Goal: Navigation & Orientation: Find specific page/section

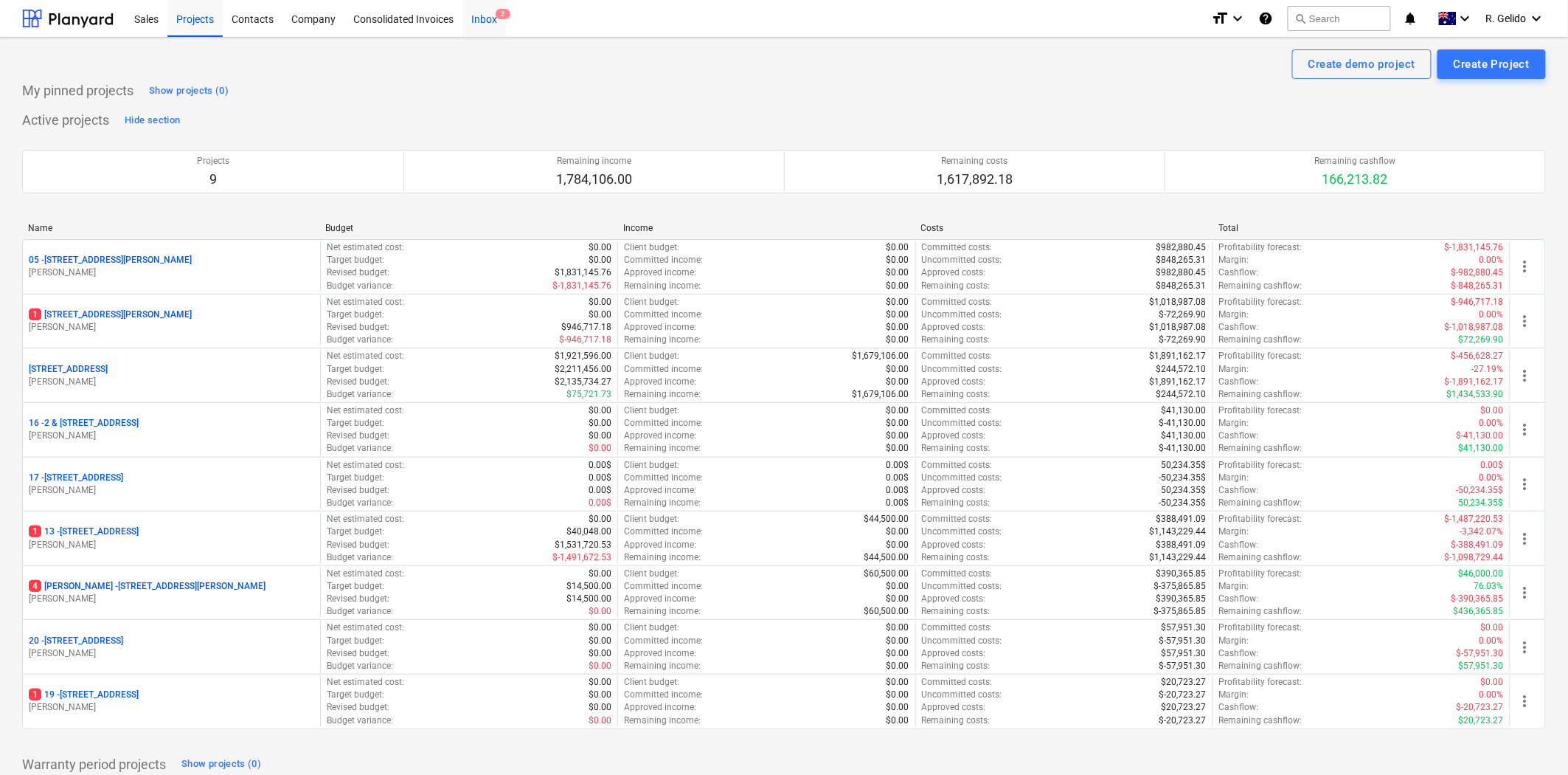
click at [480, 15] on div "Inbox 2" at bounding box center [484, 18] width 43 height 37
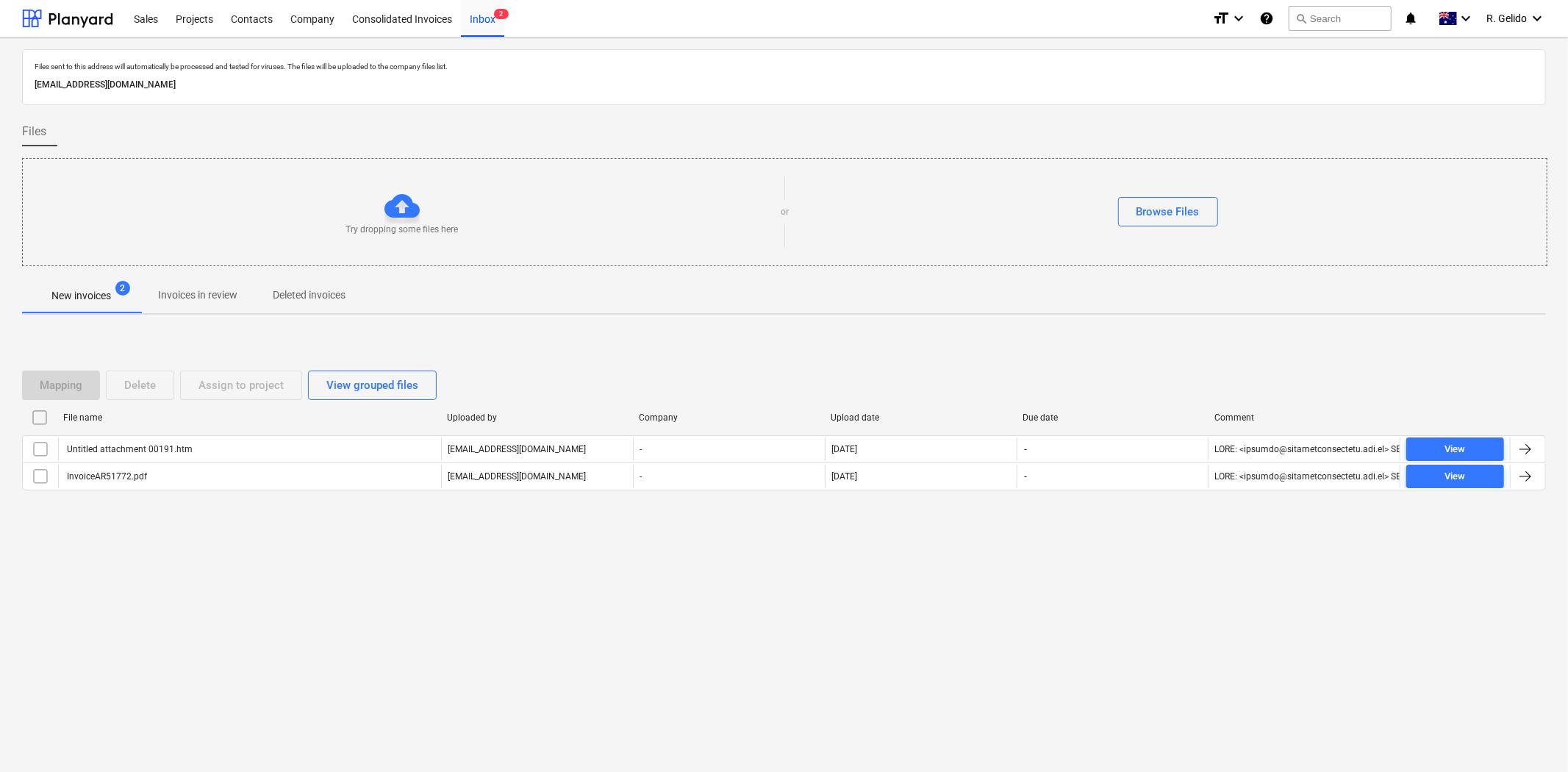
click at [557, 584] on div "Files sent to this address will automatically be processed and tested for virus…" at bounding box center [784, 404] width 1568 height 734
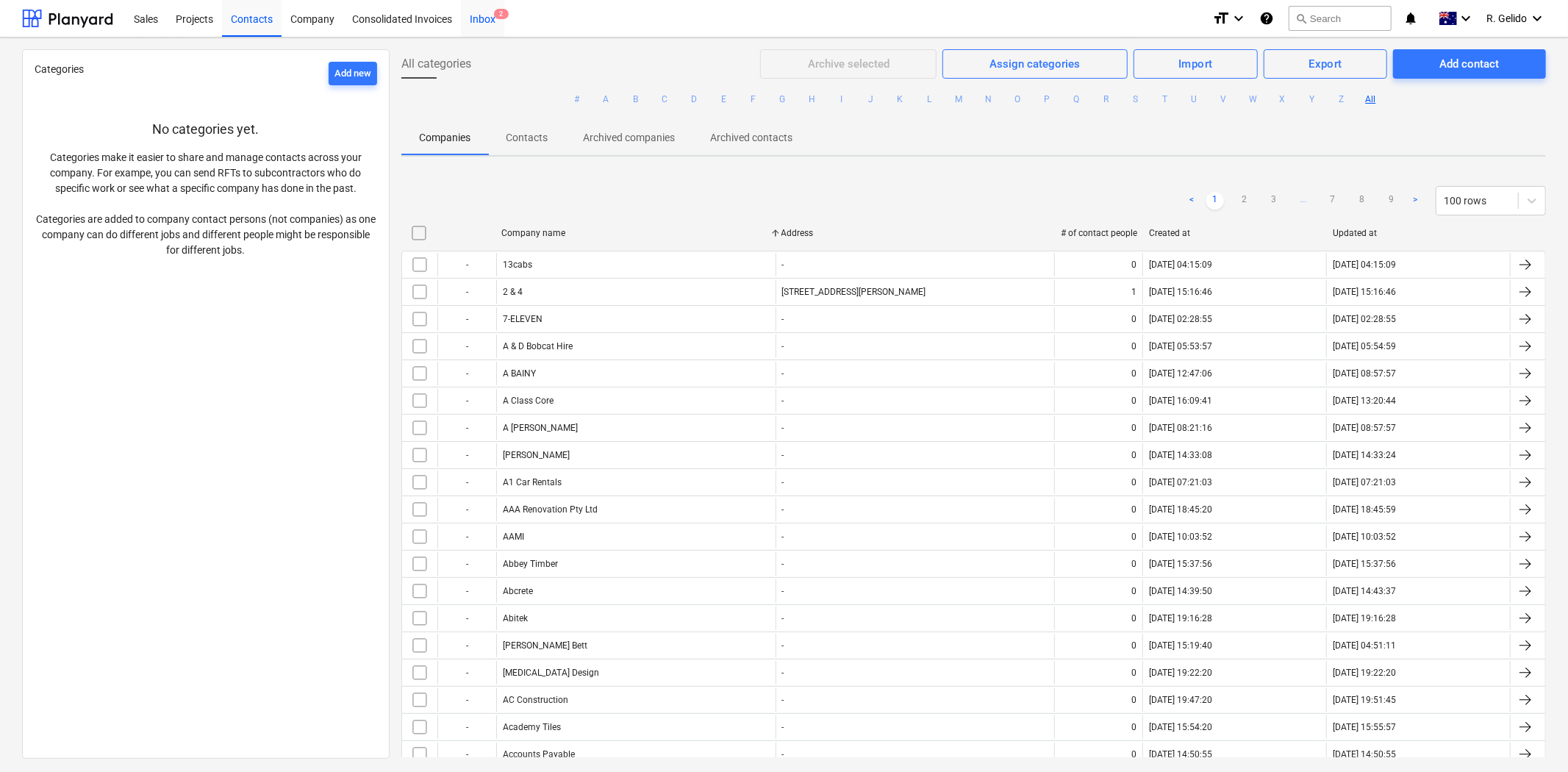
click at [489, 20] on div "Inbox 2" at bounding box center [482, 18] width 43 height 37
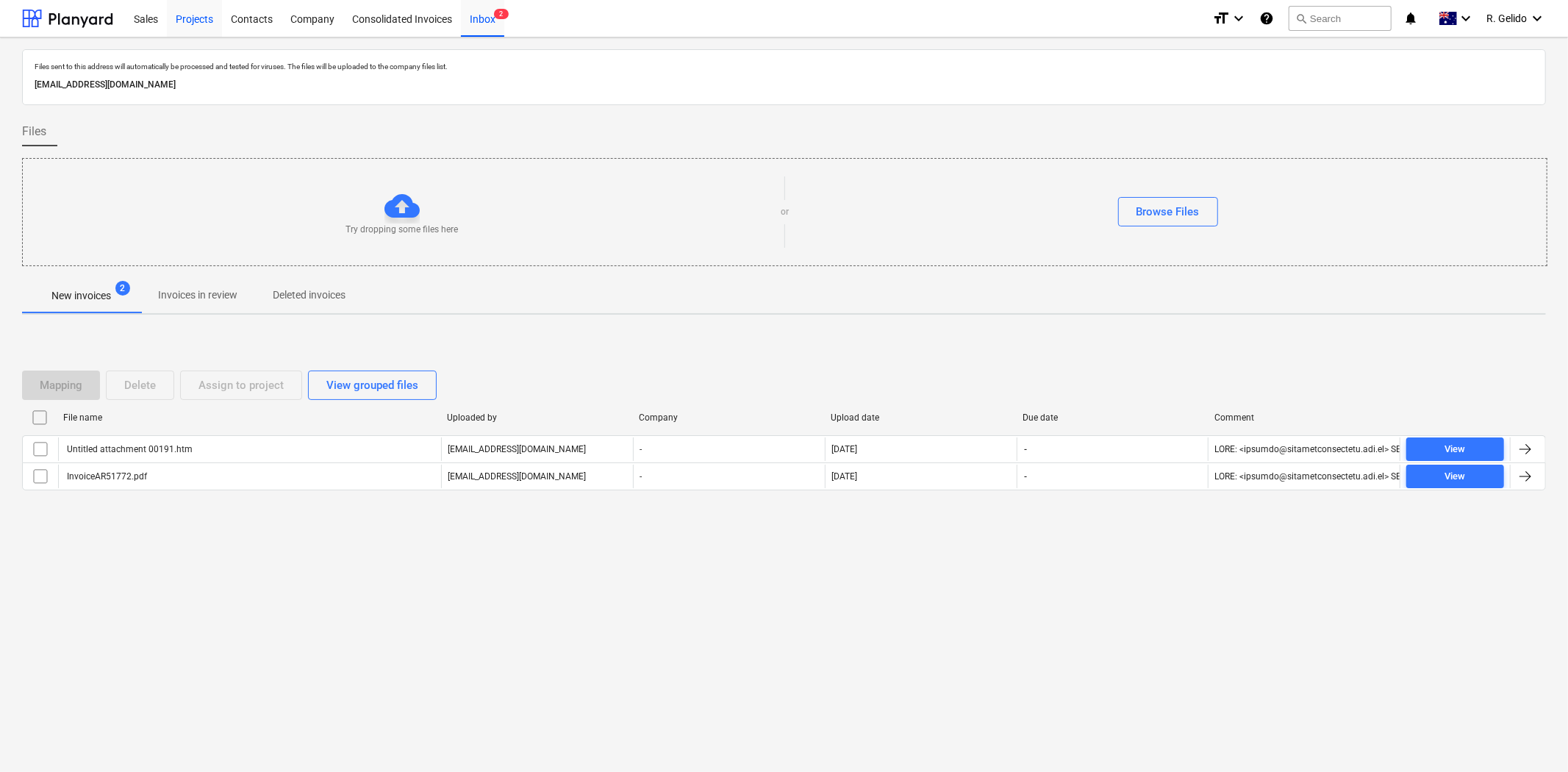
click at [186, 19] on div "Projects" at bounding box center [194, 18] width 55 height 37
